Goal: Information Seeking & Learning: Learn about a topic

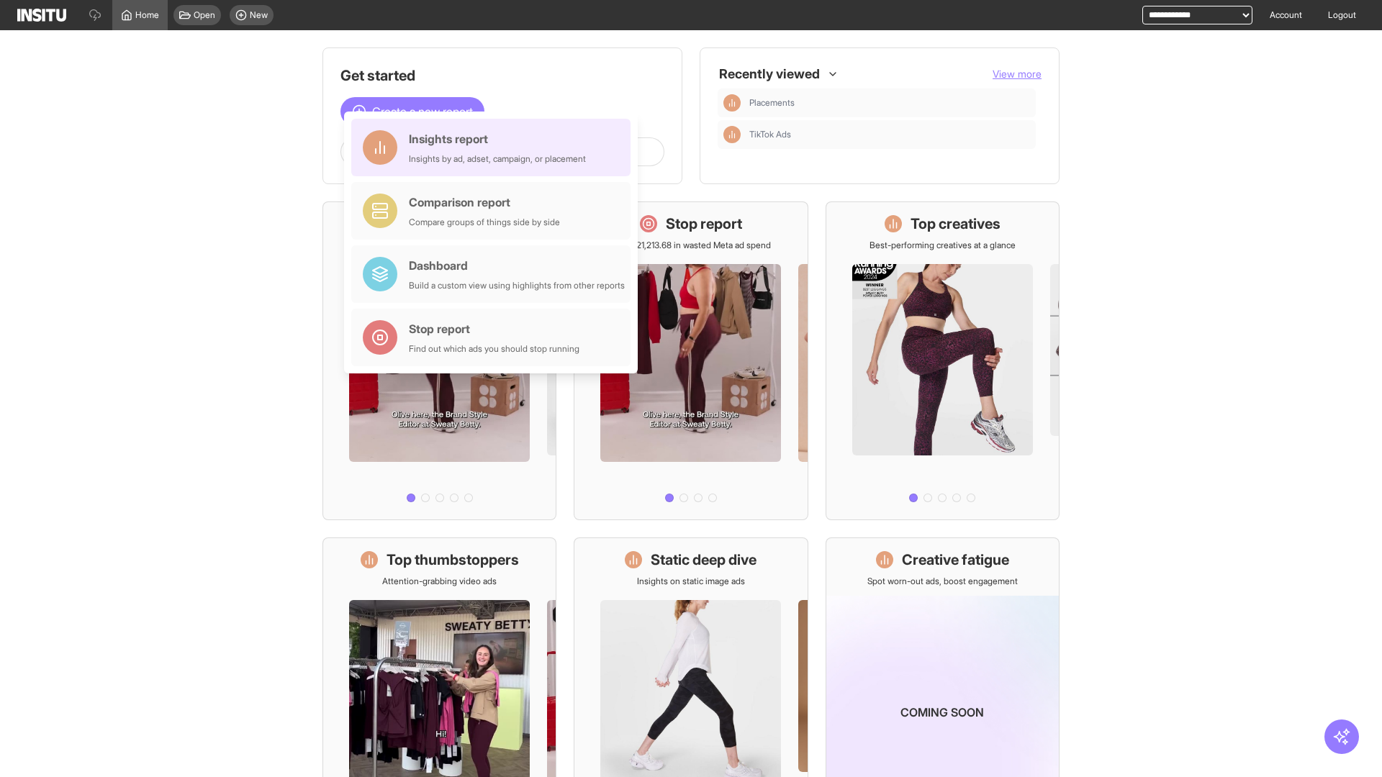
click at [494, 148] on div "Insights report Insights by ad, adset, campaign, or placement" at bounding box center [497, 147] width 177 height 35
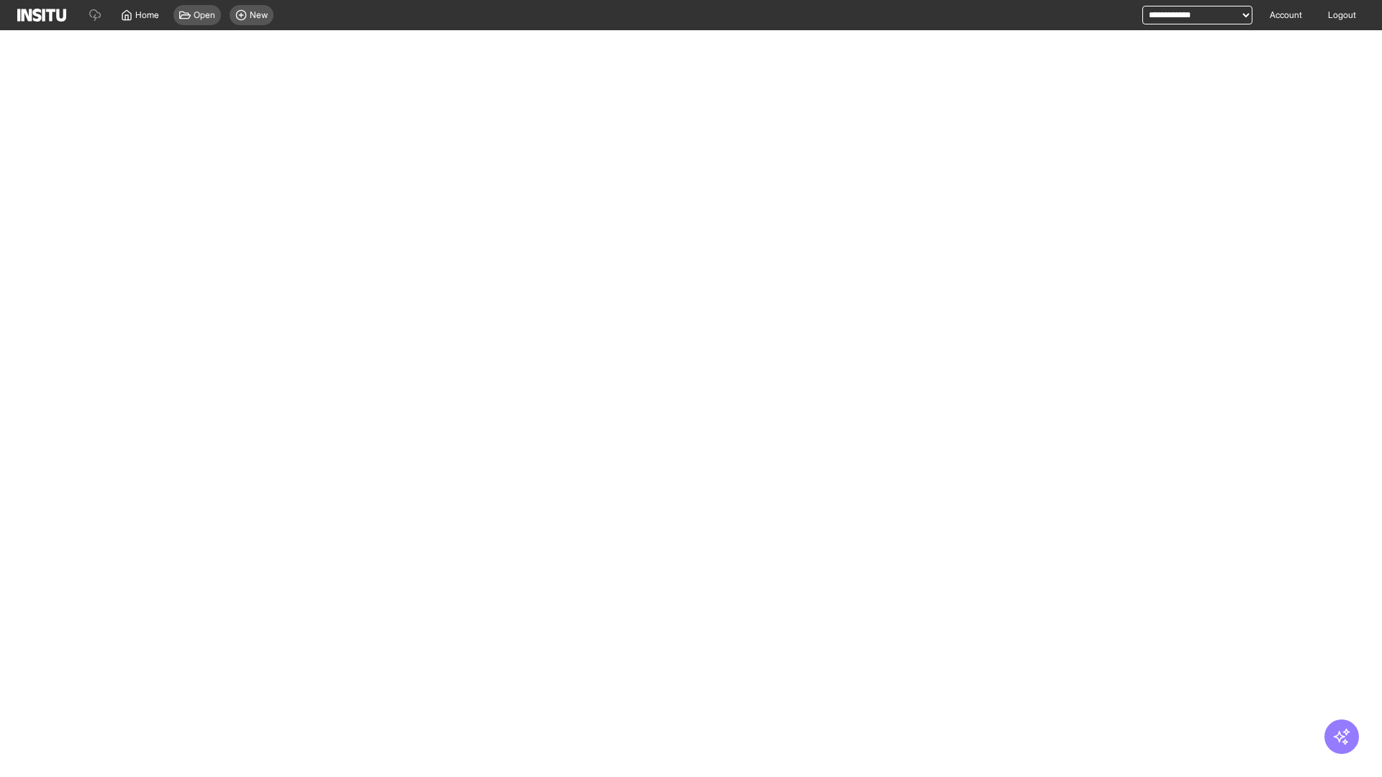
select select "**"
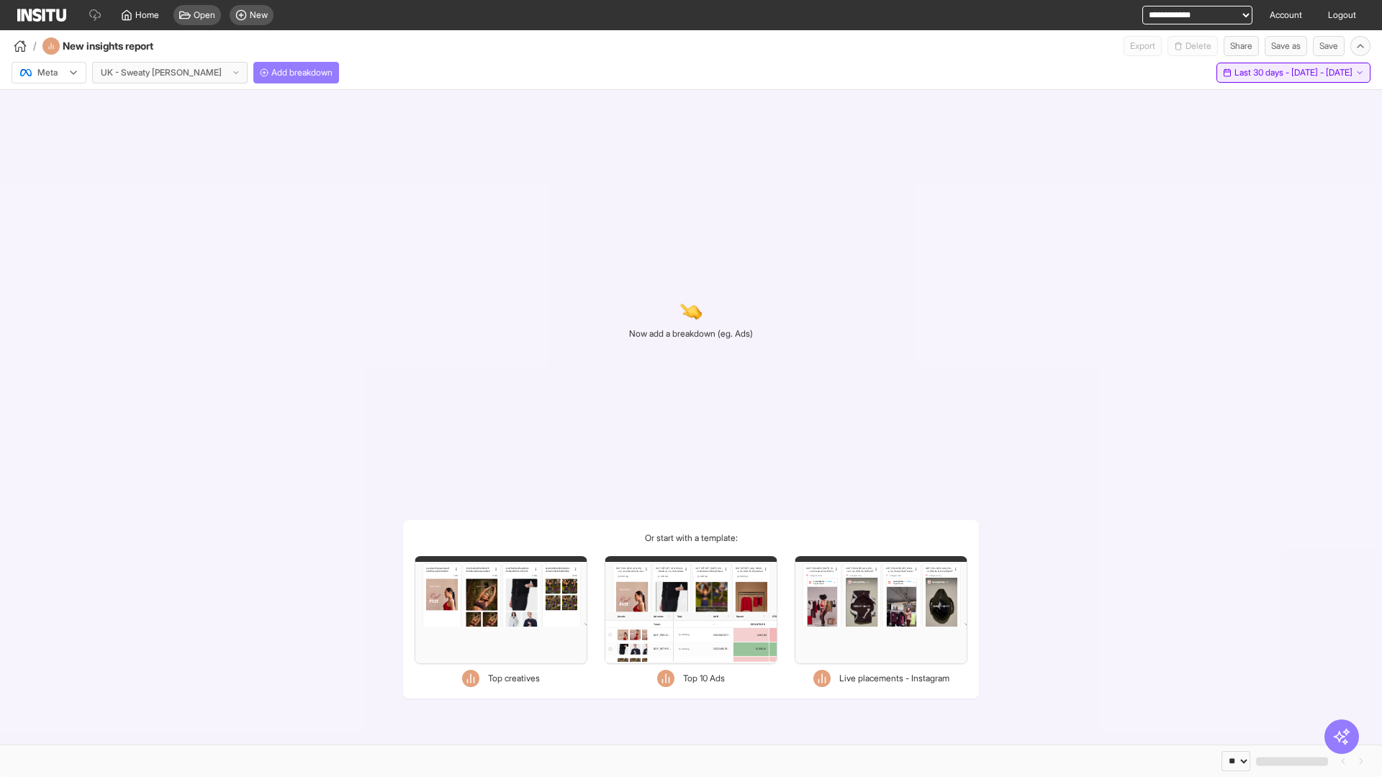
click at [1267, 73] on span "Last 30 days - [DATE] - [DATE]" at bounding box center [1293, 73] width 118 height 12
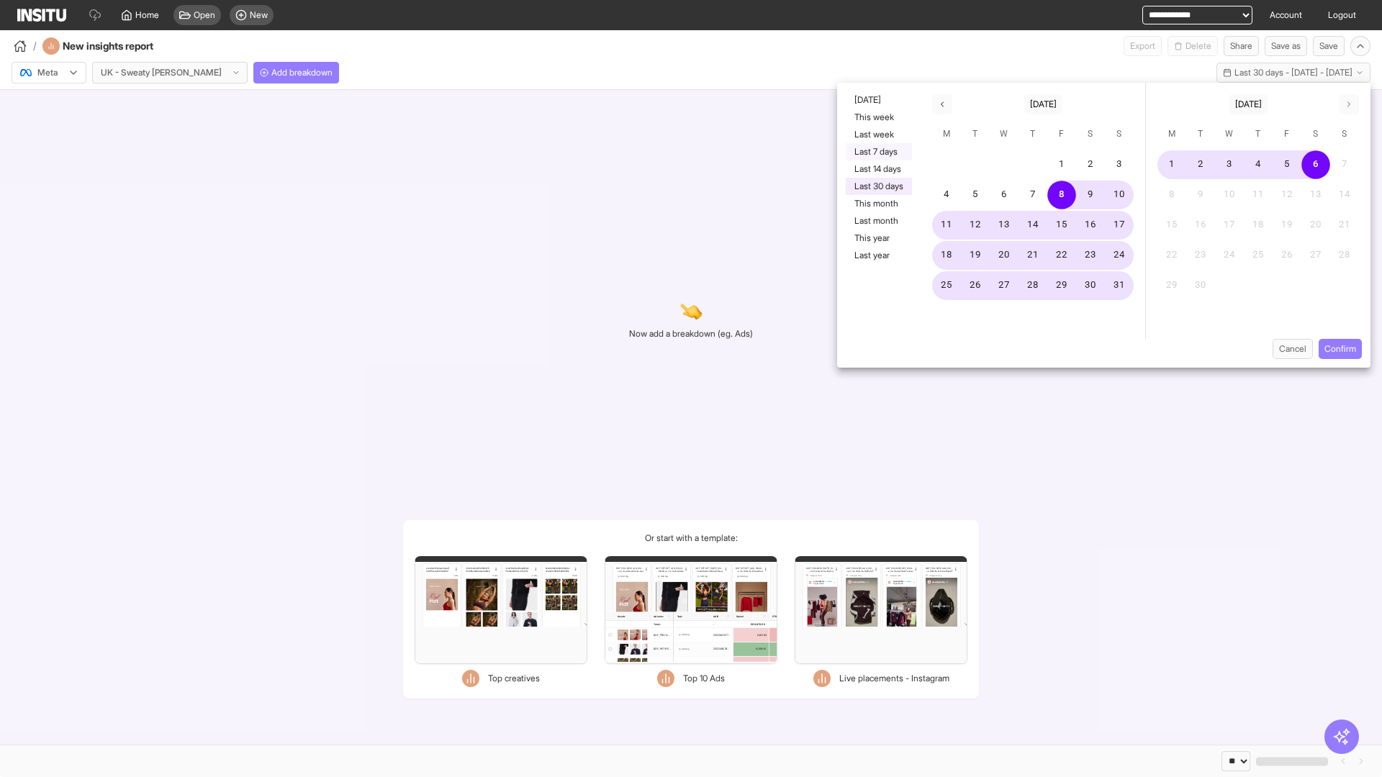
click at [877, 152] on button "Last 7 days" at bounding box center [879, 151] width 66 height 17
